Goal: Task Accomplishment & Management: Use online tool/utility

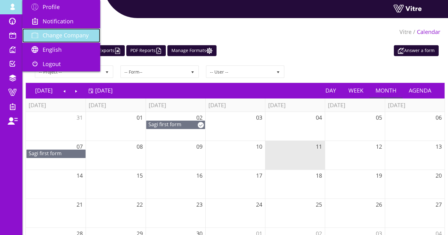
click at [44, 31] on link "Change Company" at bounding box center [61, 35] width 78 height 14
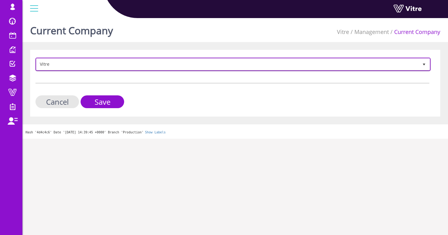
click at [124, 66] on span "Vitre" at bounding box center [227, 64] width 382 height 11
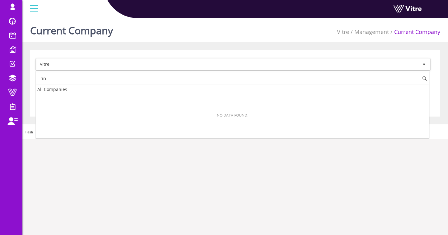
type input "ם"
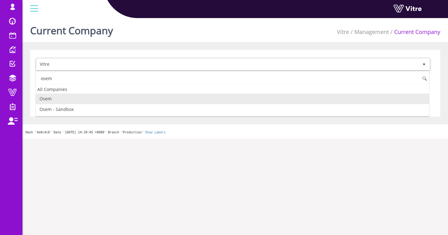
click at [80, 94] on li "Osem" at bounding box center [232, 98] width 393 height 11
type input "osem"
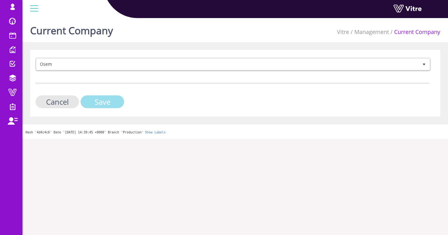
click at [92, 97] on input "Save" at bounding box center [103, 101] width 44 height 13
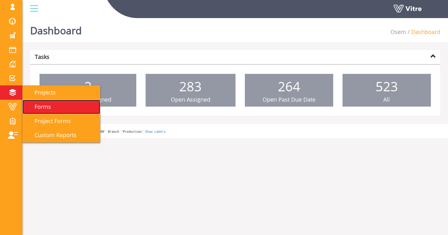
click at [39, 105] on span "Forms" at bounding box center [39, 106] width 24 height 7
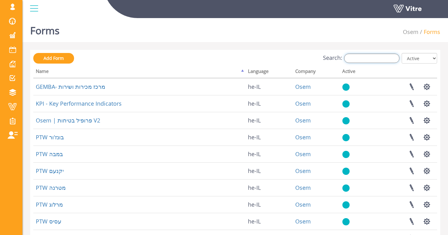
click at [378, 61] on input "Search:" at bounding box center [371, 58] width 55 height 9
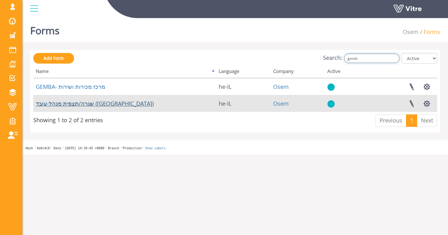
type input "gemb"
click at [84, 101] on link "שגרה/תצפית מנהל-עובד (Gemba)" at bounding box center [95, 103] width 118 height 7
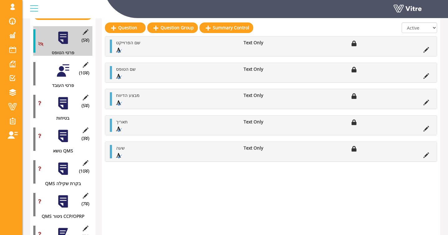
scroll to position [118, 0]
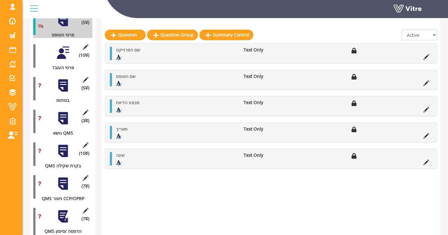
click at [62, 146] on div at bounding box center [63, 151] width 14 height 14
